Goal: Information Seeking & Learning: Learn about a topic

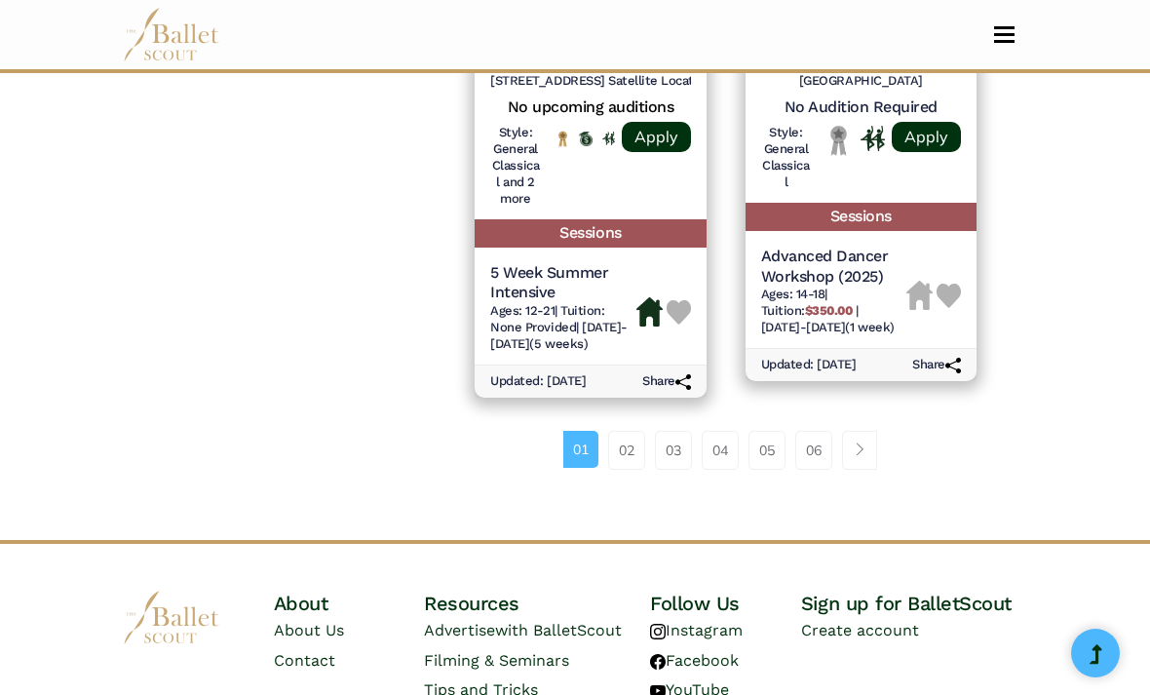
scroll to position [3162, 0]
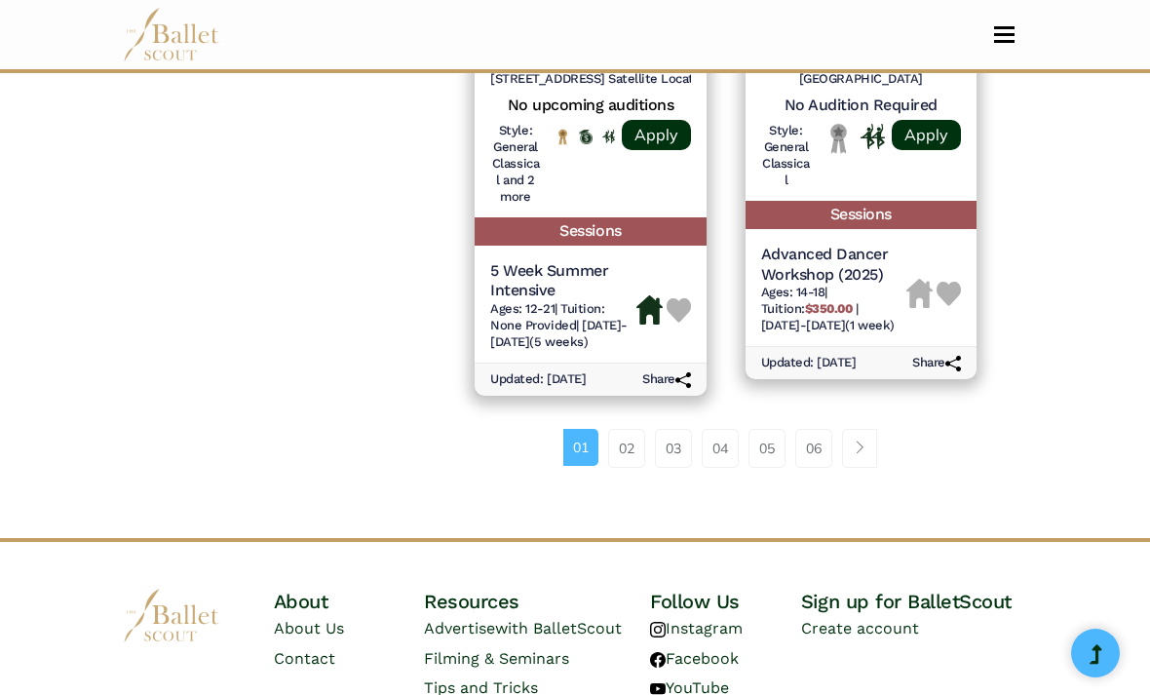
click at [628, 452] on link "02" at bounding box center [626, 448] width 37 height 39
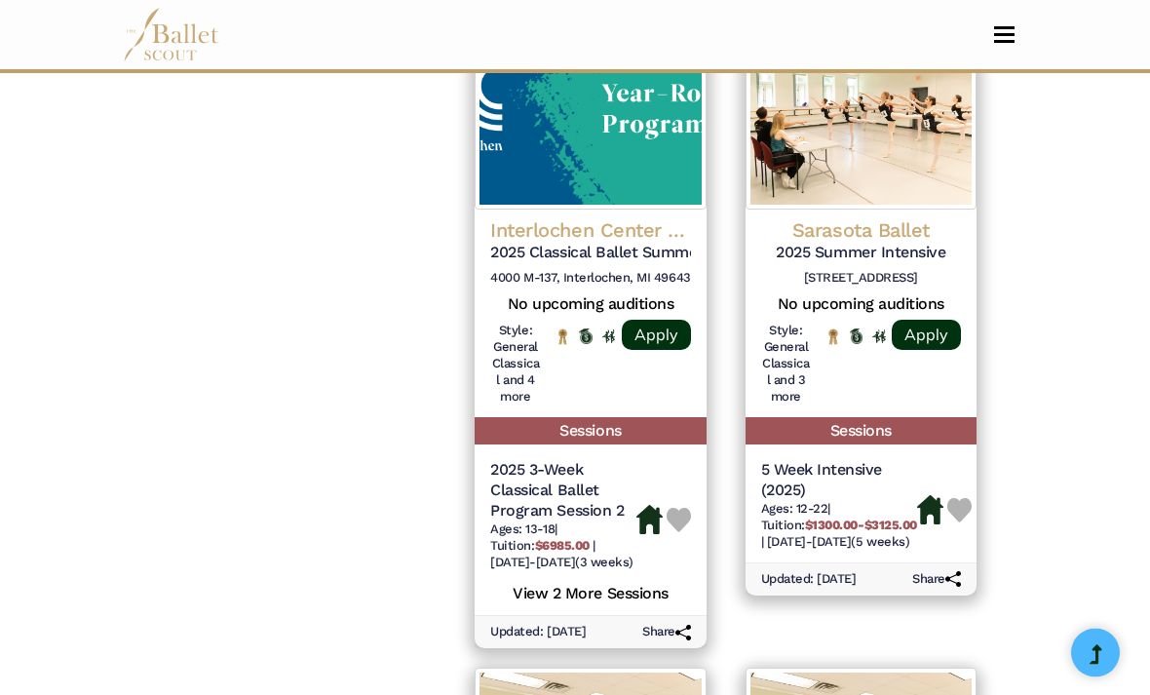
scroll to position [2395, 0]
click at [920, 173] on img at bounding box center [861, 112] width 231 height 195
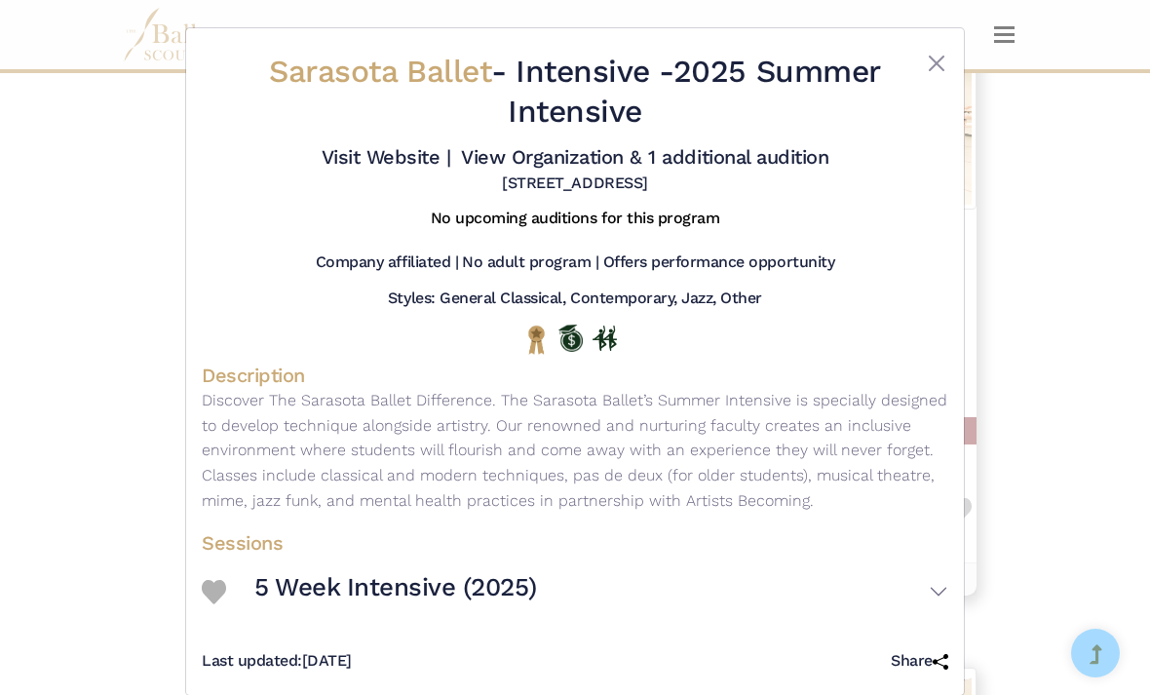
click at [945, 72] on button "Close" at bounding box center [936, 63] width 23 height 23
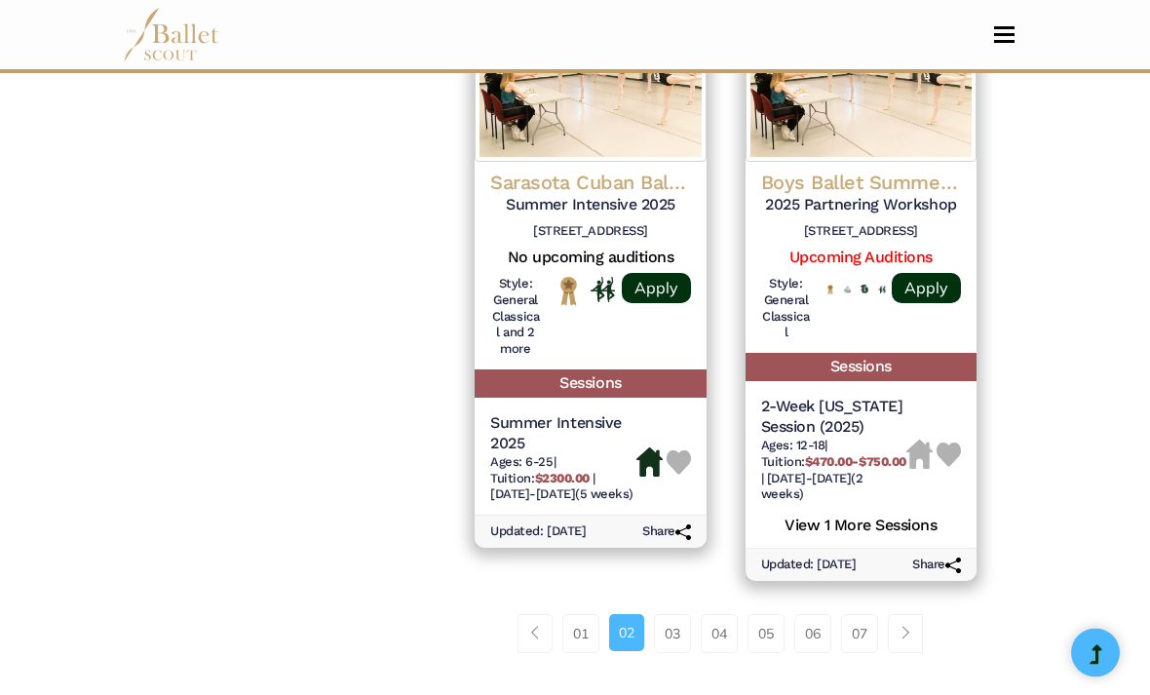
scroll to position [3095, 0]
click at [671, 614] on link "03" at bounding box center [672, 633] width 37 height 39
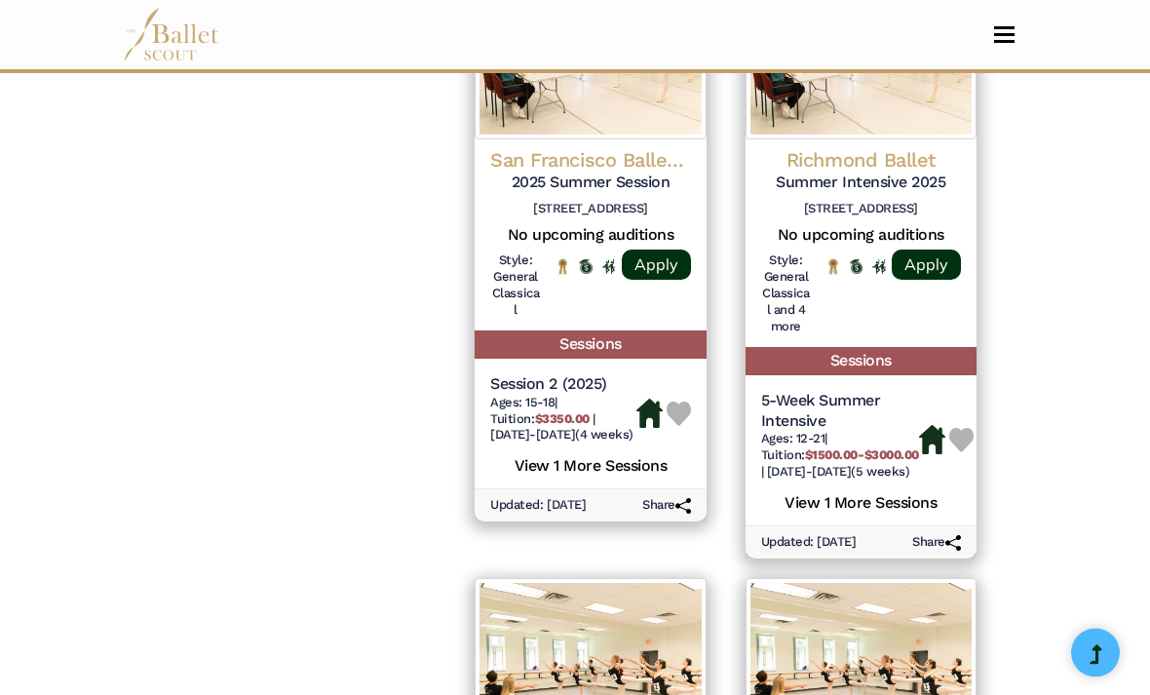
scroll to position [1770, 0]
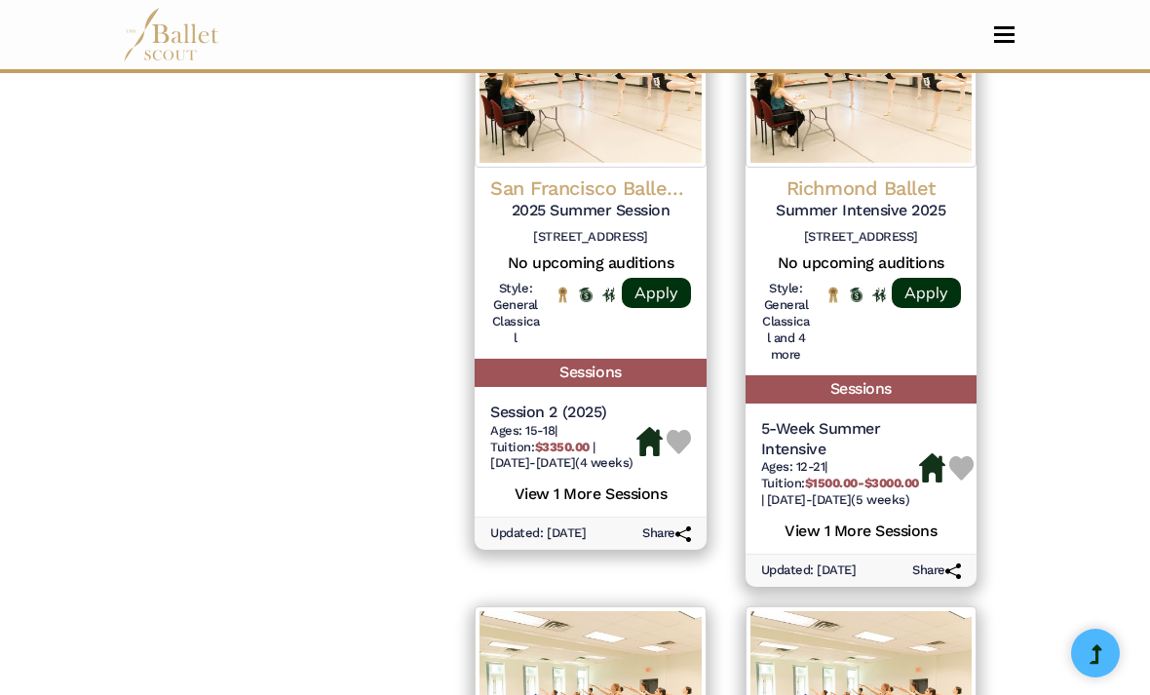
click at [531, 423] on span "Ages: 15-18" at bounding box center [522, 430] width 64 height 15
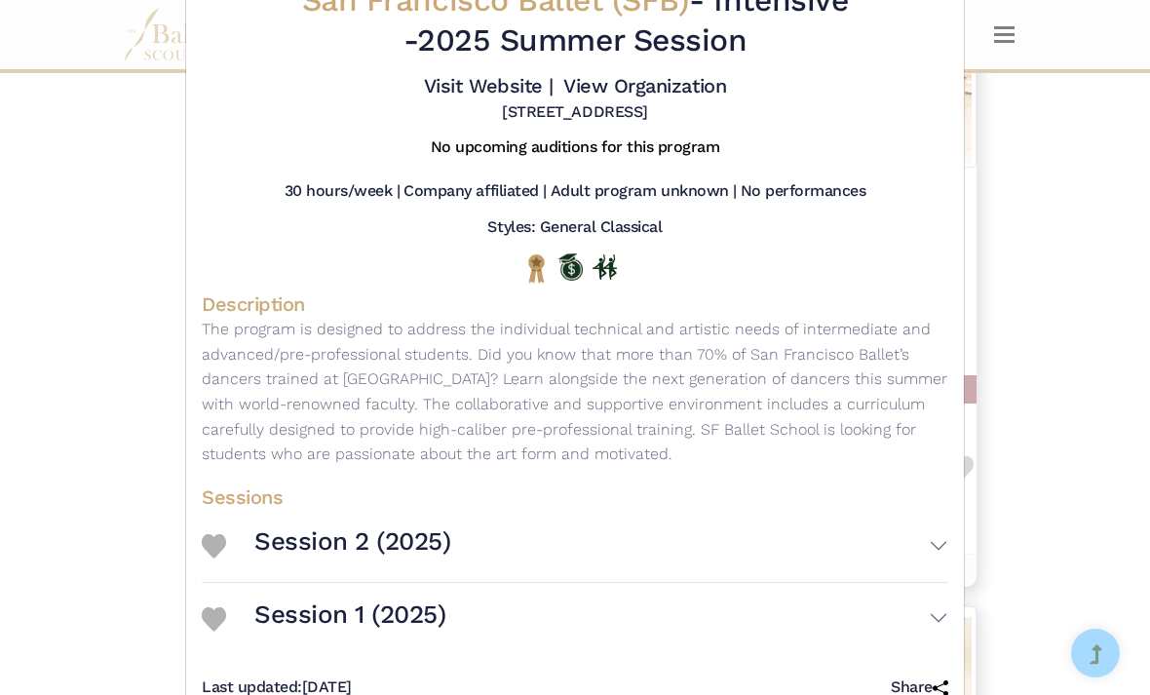
scroll to position [0, 0]
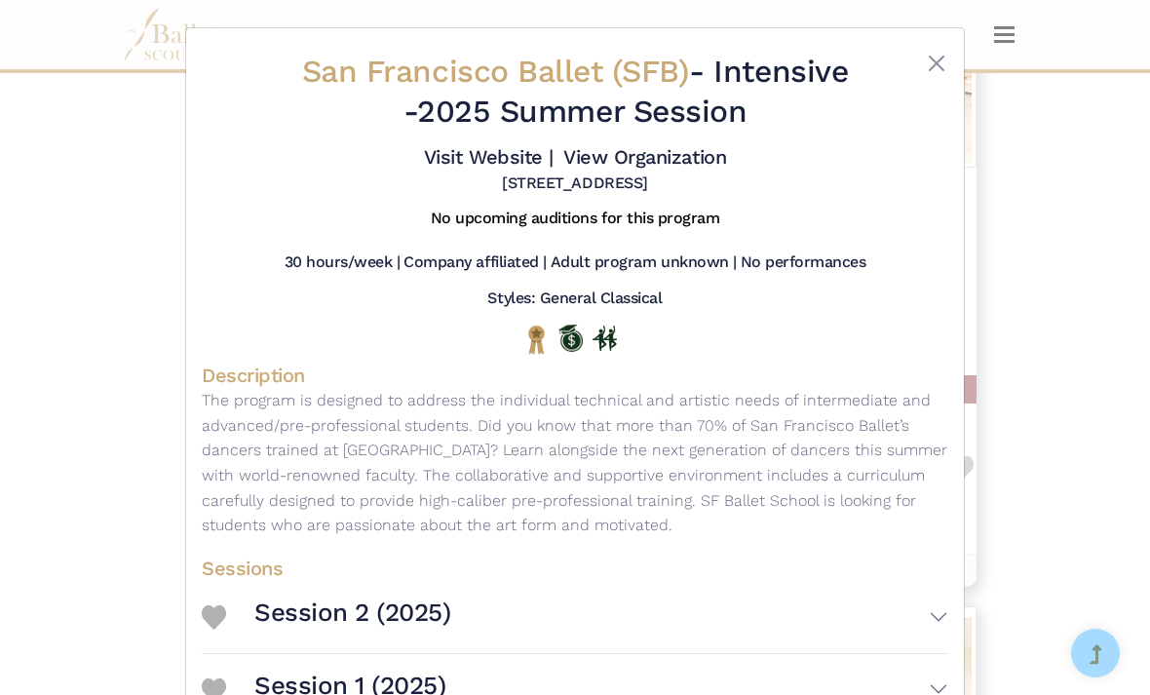
click at [927, 69] on button "Close" at bounding box center [936, 63] width 23 height 23
